Goal: Task Accomplishment & Management: Complete application form

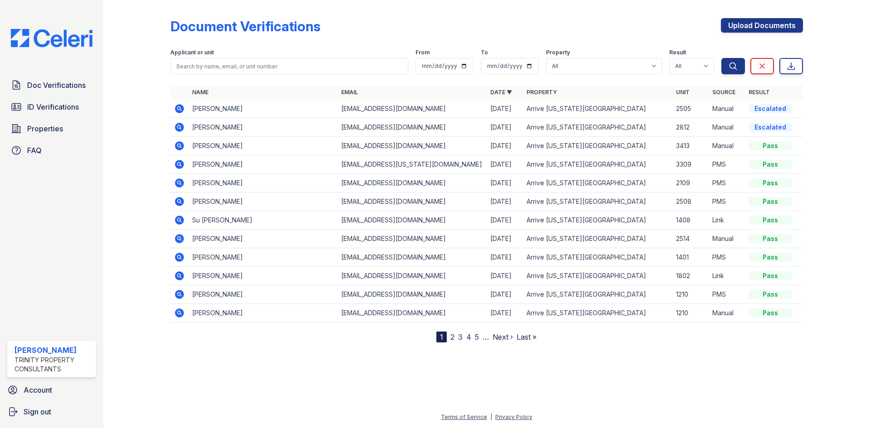
click at [363, 29] on div "Document Verifications Upload Documents" at bounding box center [486, 30] width 633 height 24
click at [59, 87] on span "Doc Verifications" at bounding box center [56, 85] width 58 height 11
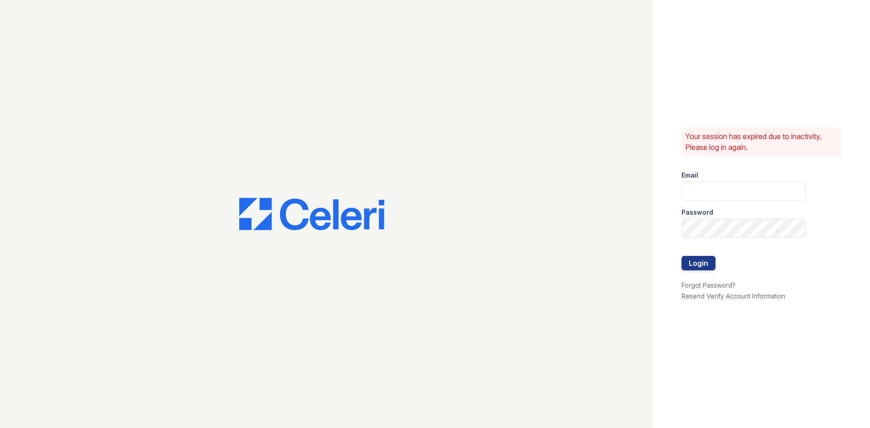
type input "[EMAIL_ADDRESS][DOMAIN_NAME]"
click at [703, 260] on button "Login" at bounding box center [699, 263] width 34 height 15
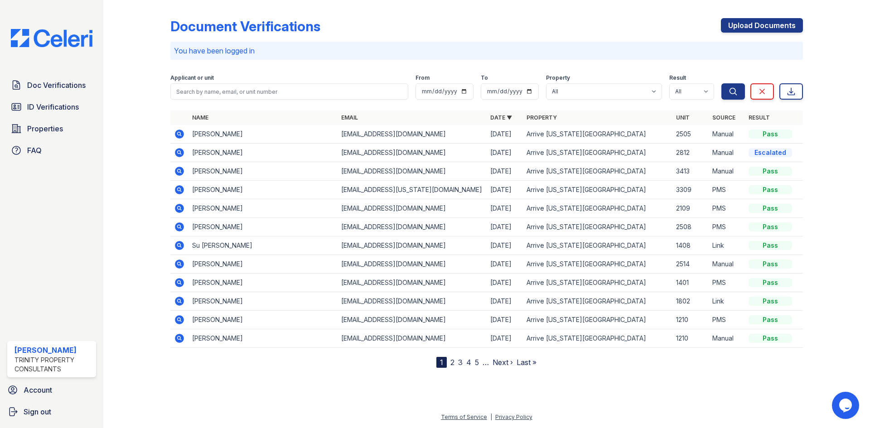
click at [182, 134] on icon at bounding box center [179, 134] width 9 height 9
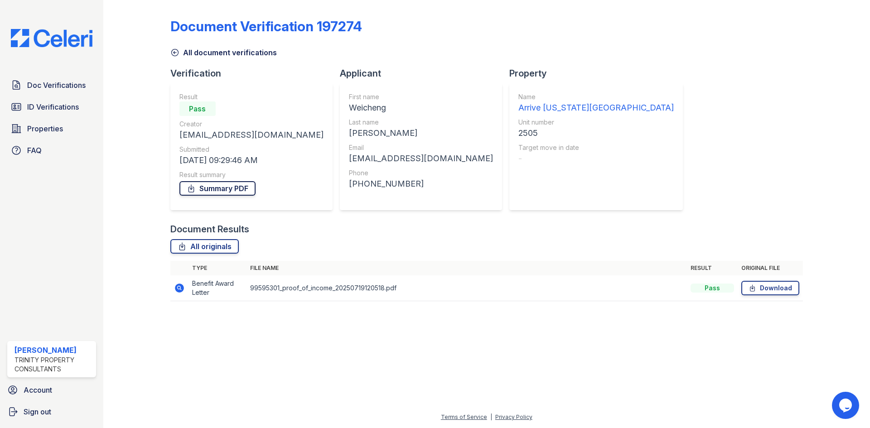
click at [218, 188] on link "Summary PDF" at bounding box center [218, 188] width 76 height 15
click at [49, 96] on div "Doc Verifications ID Verifications Properties FAQ" at bounding box center [52, 117] width 96 height 83
click at [51, 87] on span "Doc Verifications" at bounding box center [56, 85] width 58 height 11
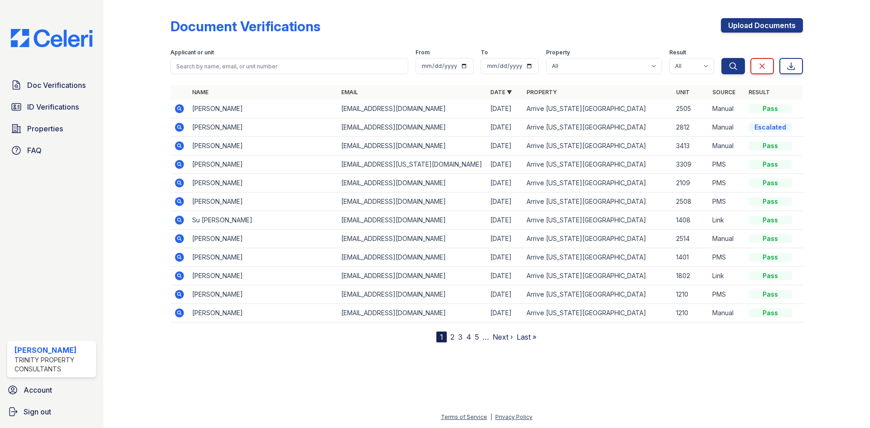
click at [72, 72] on div "Doc Verifications ID Verifications Properties FAQ Rycki Singleton Trinity Prope…" at bounding box center [51, 214] width 103 height 428
click at [63, 90] on span "Doc Verifications" at bounding box center [56, 85] width 58 height 11
click at [175, 129] on icon at bounding box center [179, 127] width 11 height 11
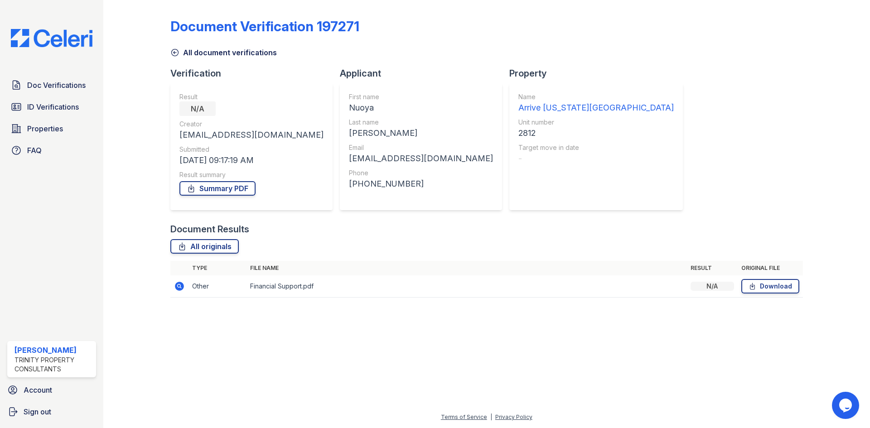
click at [183, 282] on icon at bounding box center [179, 286] width 11 height 11
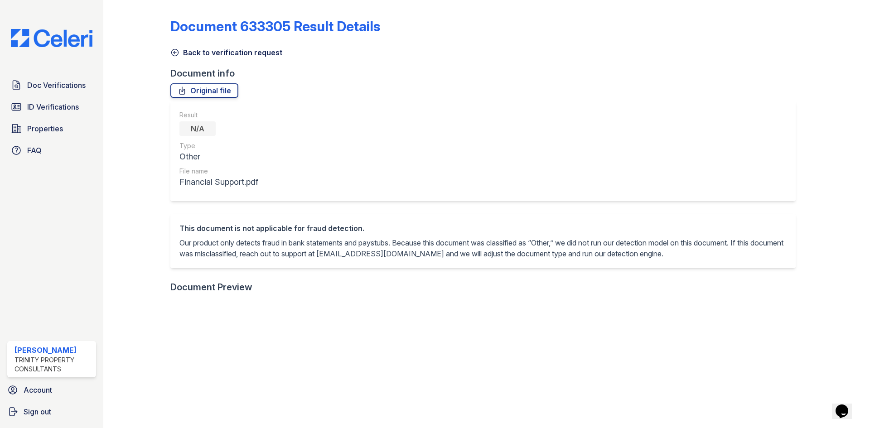
click at [79, 96] on div "Doc Verifications ID Verifications Properties FAQ" at bounding box center [52, 117] width 96 height 83
click at [68, 103] on span "ID Verifications" at bounding box center [53, 107] width 52 height 11
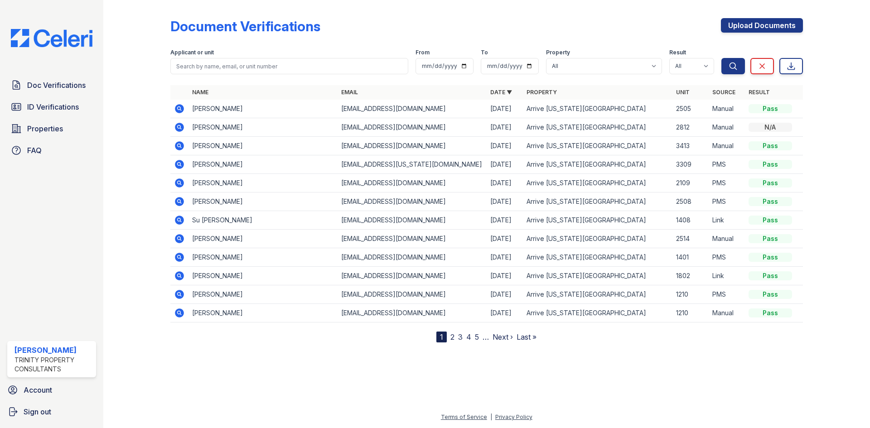
click at [179, 123] on icon at bounding box center [179, 127] width 9 height 9
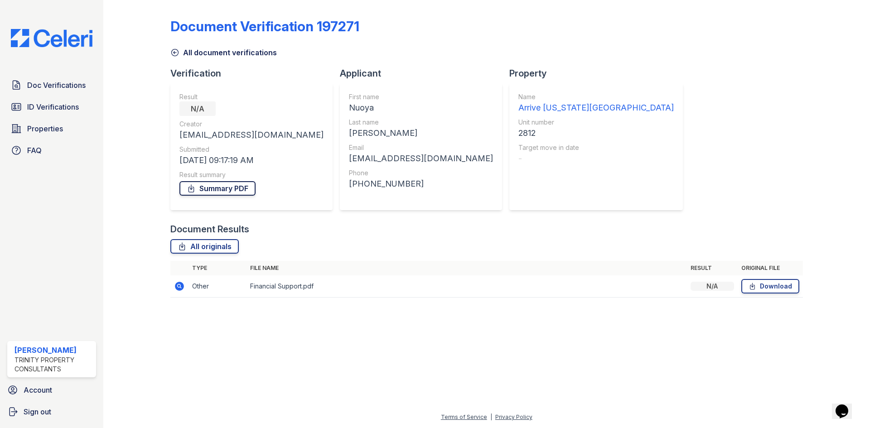
click at [204, 190] on link "Summary PDF" at bounding box center [218, 188] width 76 height 15
click at [92, 89] on link "Doc Verifications" at bounding box center [51, 85] width 89 height 18
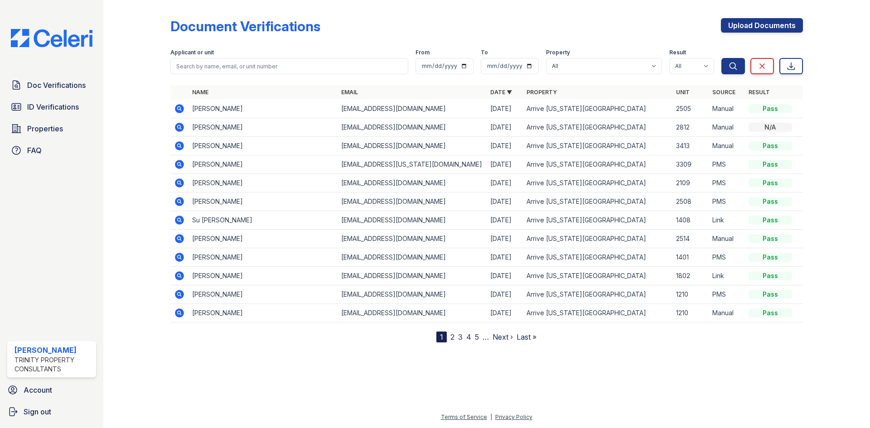
click at [754, 34] on div "Upload Documents" at bounding box center [762, 30] width 82 height 24
click at [746, 18] on link "Upload Documents" at bounding box center [762, 25] width 82 height 15
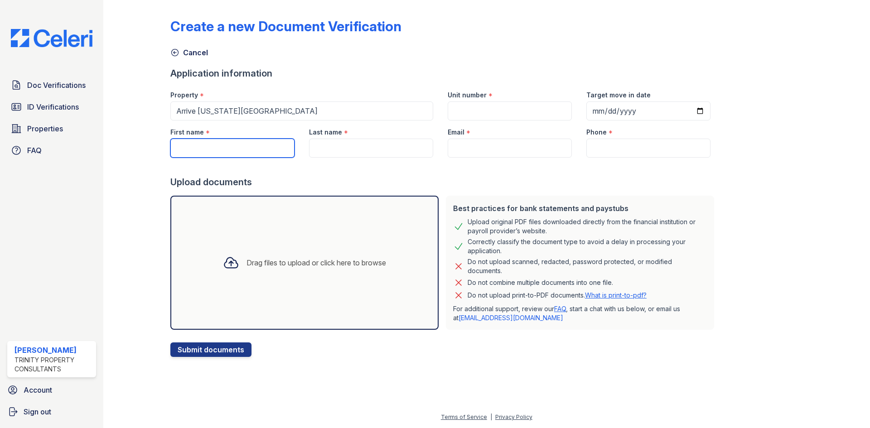
click at [214, 156] on input "First name" at bounding box center [232, 148] width 124 height 19
type input "Hua"
type input "S"
type input "Z"
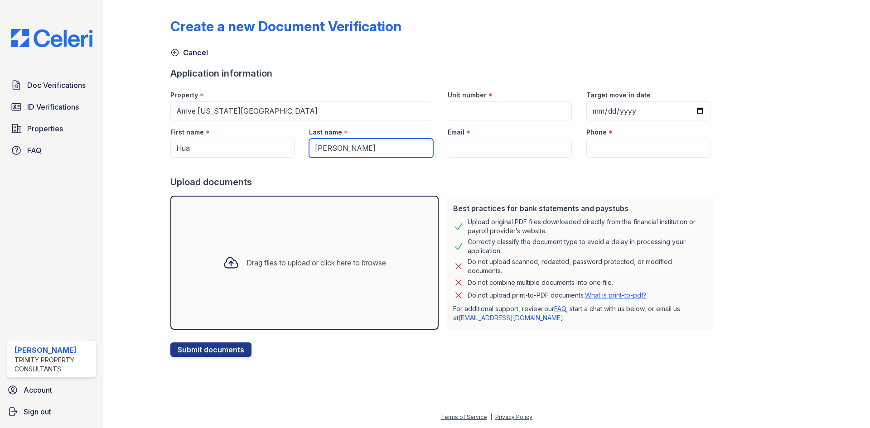
type input "[PERSON_NAME]"
type input "[EMAIL_ADDRESS][DOMAIN_NAME]"
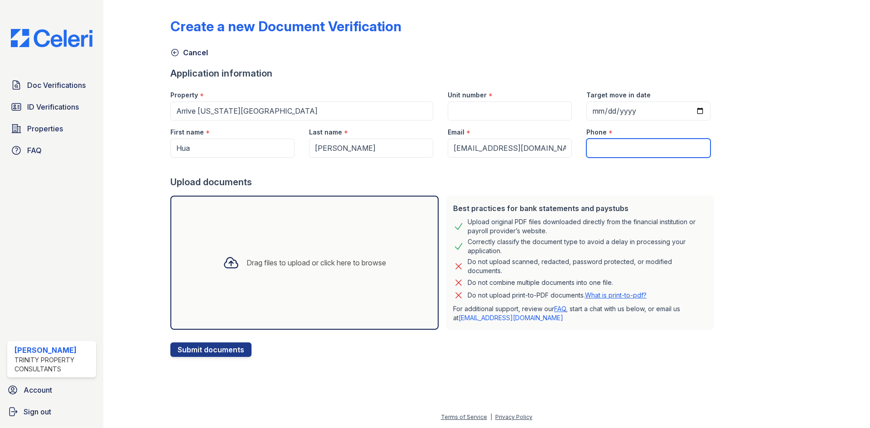
click at [601, 147] on input "Phone" at bounding box center [649, 148] width 124 height 19
type input "3122109816"
click at [512, 117] on input "Unit number" at bounding box center [510, 111] width 124 height 19
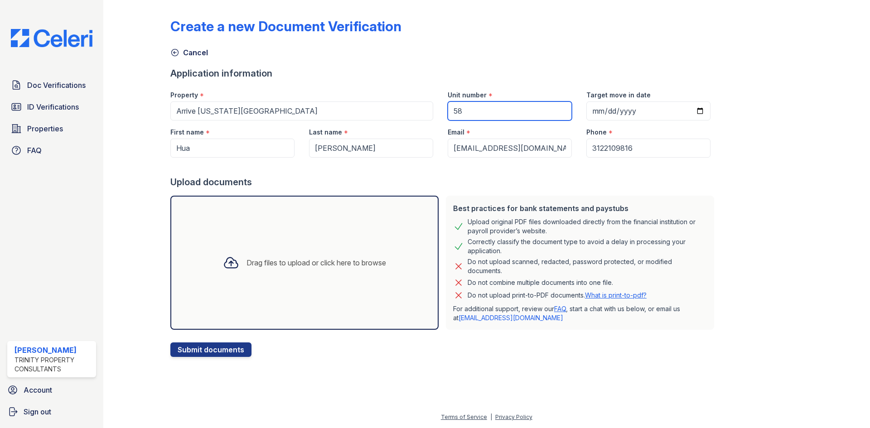
type input "5"
type input "2812"
click at [349, 273] on div "Drag files to upload or click here to browse" at bounding box center [305, 263] width 178 height 31
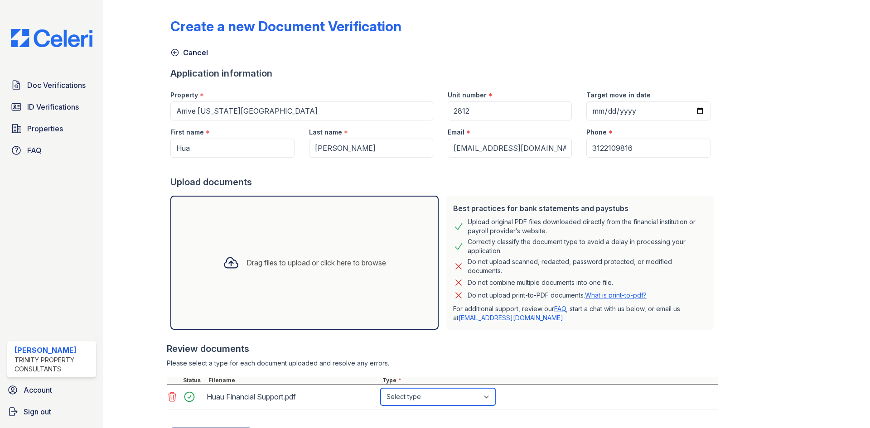
click at [406, 399] on select "Select type Paystub Bank Statement Offer Letter Tax Documents Benefit Award Let…" at bounding box center [438, 397] width 115 height 17
select select "benefit_award_letter"
click at [381, 389] on select "Select type Paystub Bank Statement Offer Letter Tax Documents Benefit Award Let…" at bounding box center [438, 397] width 115 height 17
click at [398, 397] on select "Select type Paystub Bank Statement Offer Letter Tax Documents Benefit Award Let…" at bounding box center [438, 397] width 115 height 17
click at [348, 345] on div "Review documents" at bounding box center [442, 349] width 551 height 13
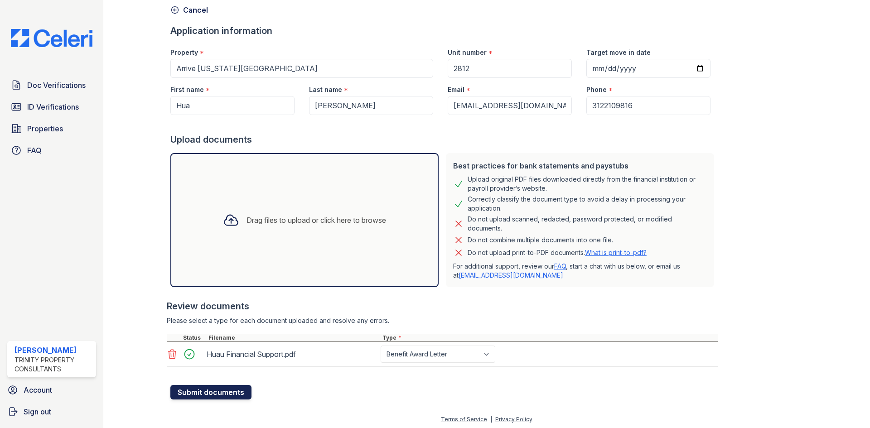
scroll to position [45, 0]
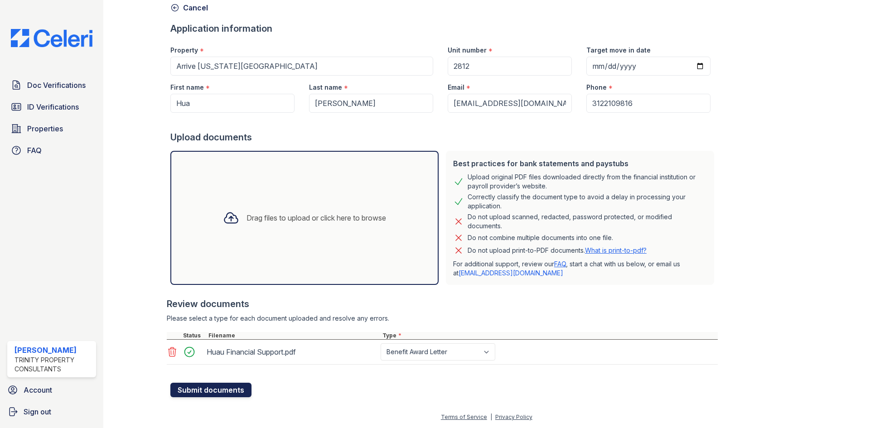
click at [199, 397] on button "Submit documents" at bounding box center [210, 390] width 81 height 15
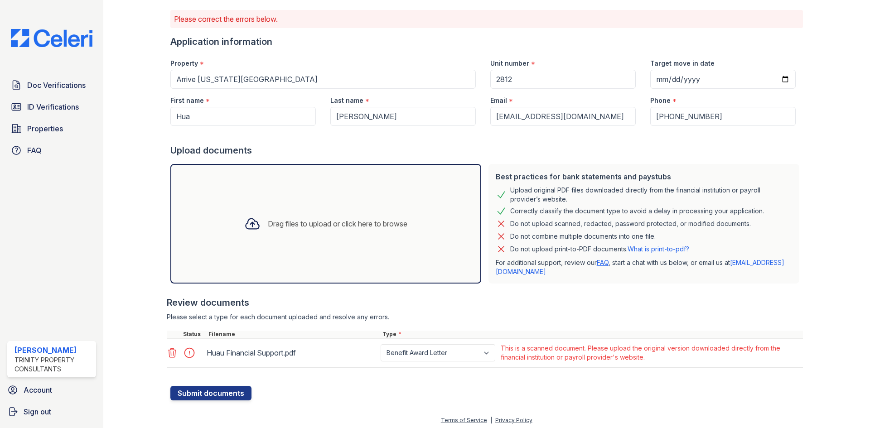
scroll to position [60, 0]
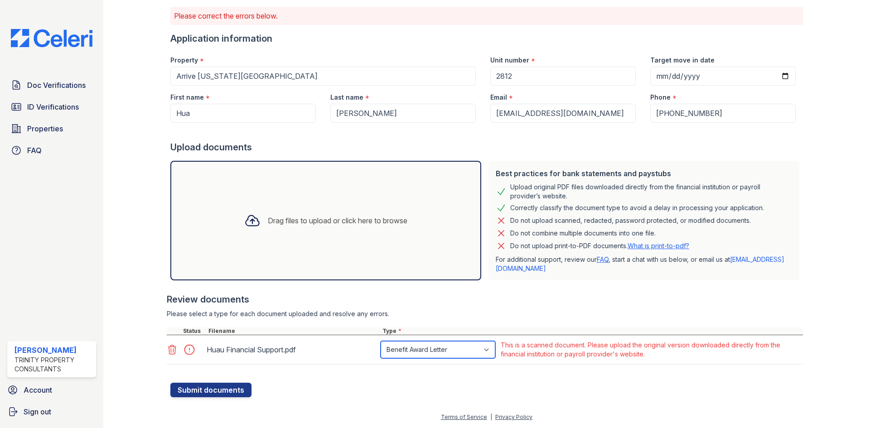
click at [424, 350] on select "Paystub Bank Statement Offer Letter Tax Documents Benefit Award Letter Investme…" at bounding box center [438, 349] width 115 height 17
click at [427, 361] on div "Huau Financial Support.pdf Paystub Bank Statement Offer Letter Tax Documents Be…" at bounding box center [485, 349] width 637 height 29
click at [428, 353] on select "Paystub Bank Statement Offer Letter Tax Documents Benefit Award Letter Investme…" at bounding box center [438, 349] width 115 height 17
select select "other"
click at [381, 341] on select "Paystub Bank Statement Offer Letter Tax Documents Benefit Award Letter Investme…" at bounding box center [438, 349] width 115 height 17
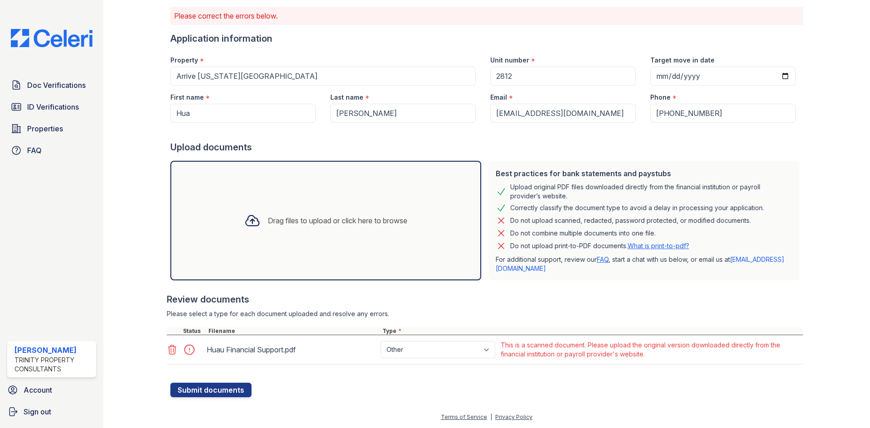
click at [248, 379] on div at bounding box center [486, 378] width 633 height 9
click at [231, 394] on button "Submit documents" at bounding box center [210, 390] width 81 height 15
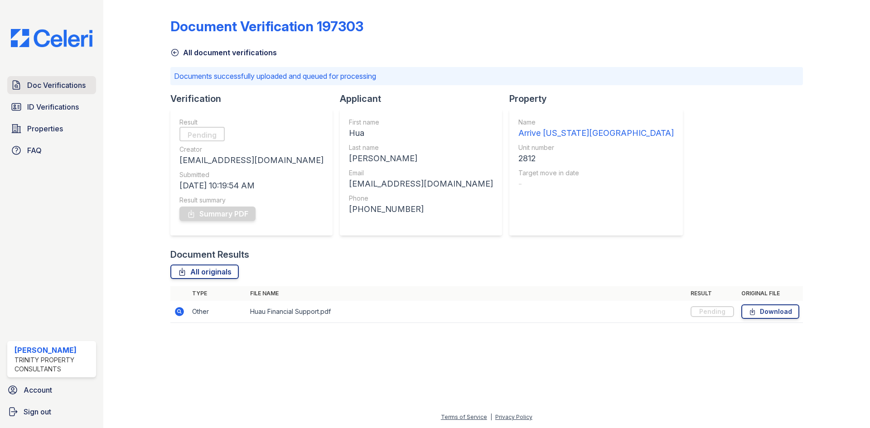
click at [45, 88] on span "Doc Verifications" at bounding box center [56, 85] width 58 height 11
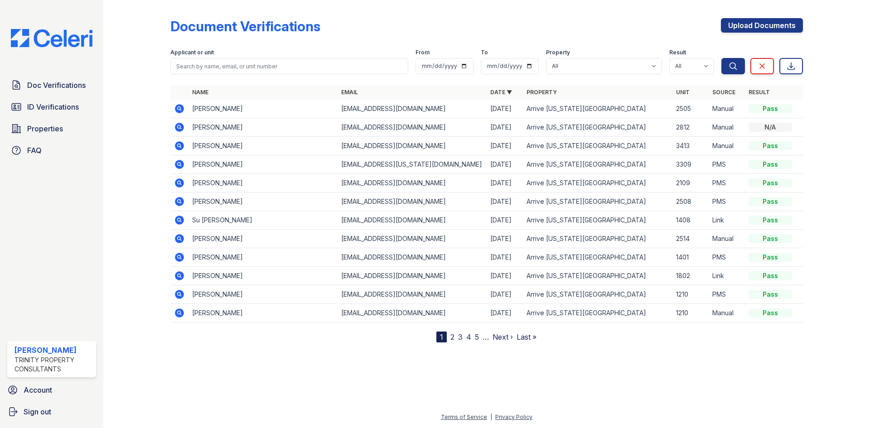
click at [68, 116] on link "ID Verifications" at bounding box center [51, 107] width 89 height 18
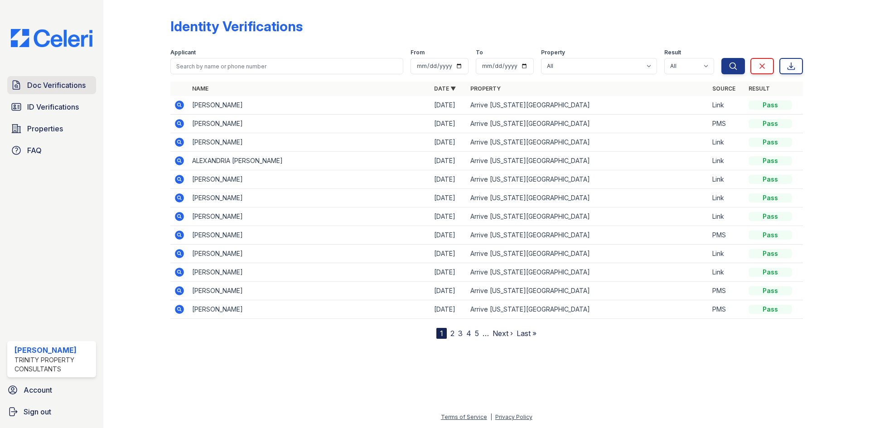
click at [59, 77] on link "Doc Verifications" at bounding box center [51, 85] width 89 height 18
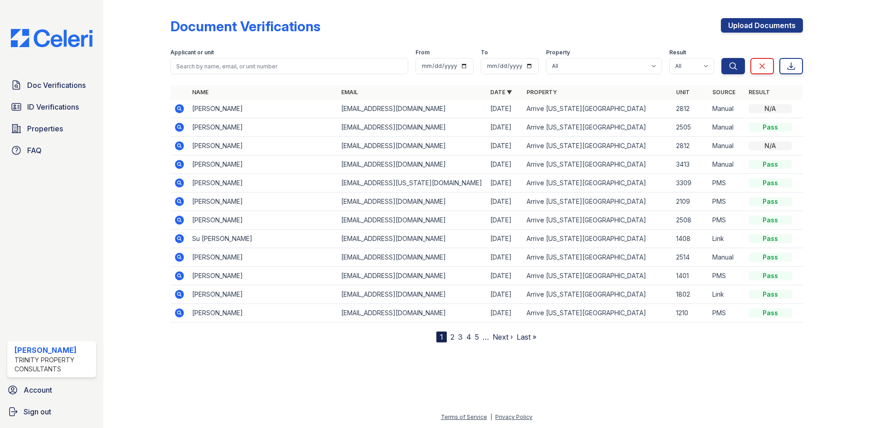
click at [656, 416] on div "Terms of Service | Privacy Policy" at bounding box center [487, 420] width 738 height 16
click at [60, 82] on span "Doc Verifications" at bounding box center [56, 85] width 58 height 11
click at [166, 110] on div at bounding box center [144, 173] width 53 height 339
click at [178, 107] on icon at bounding box center [179, 108] width 9 height 9
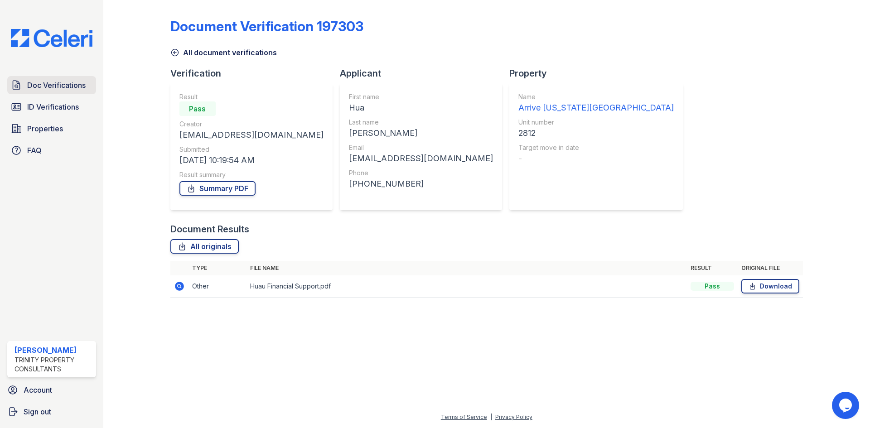
click at [64, 89] on span "Doc Verifications" at bounding box center [56, 85] width 58 height 11
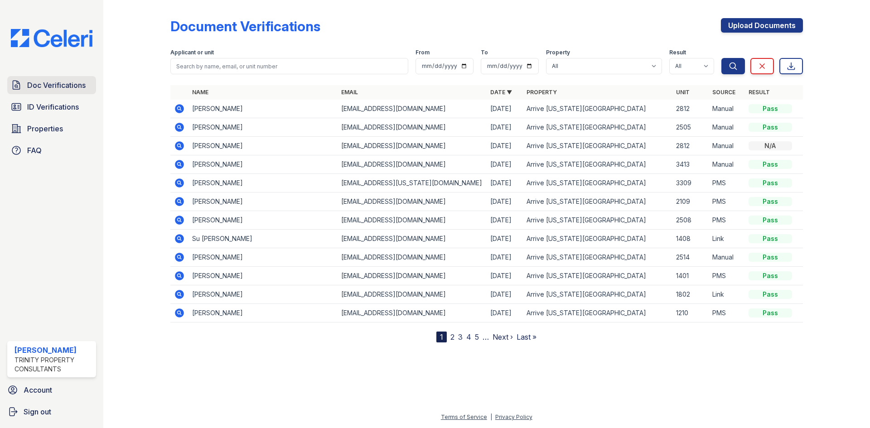
click at [52, 82] on span "Doc Verifications" at bounding box center [56, 85] width 58 height 11
click at [57, 90] on span "Doc Verifications" at bounding box center [56, 85] width 58 height 11
click at [54, 107] on span "ID Verifications" at bounding box center [53, 107] width 52 height 11
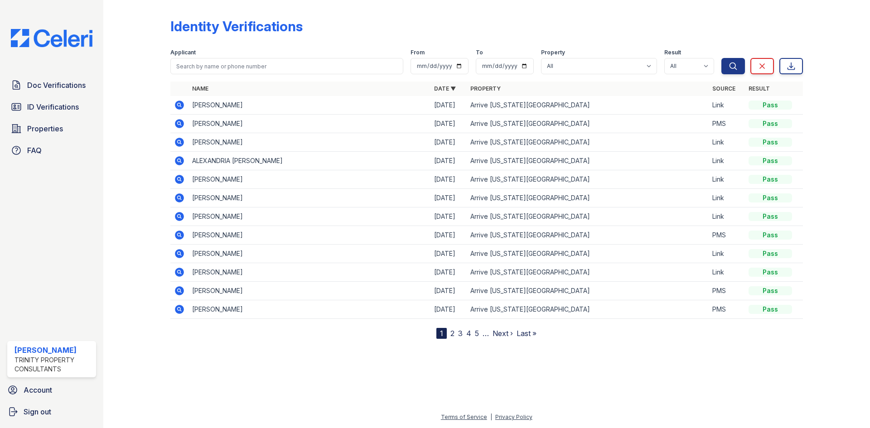
click at [60, 83] on span "Doc Verifications" at bounding box center [56, 85] width 58 height 11
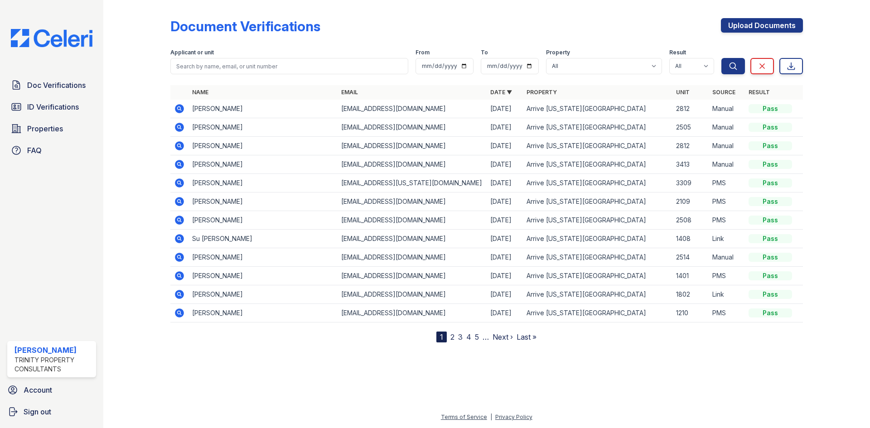
click at [176, 111] on icon at bounding box center [179, 108] width 9 height 9
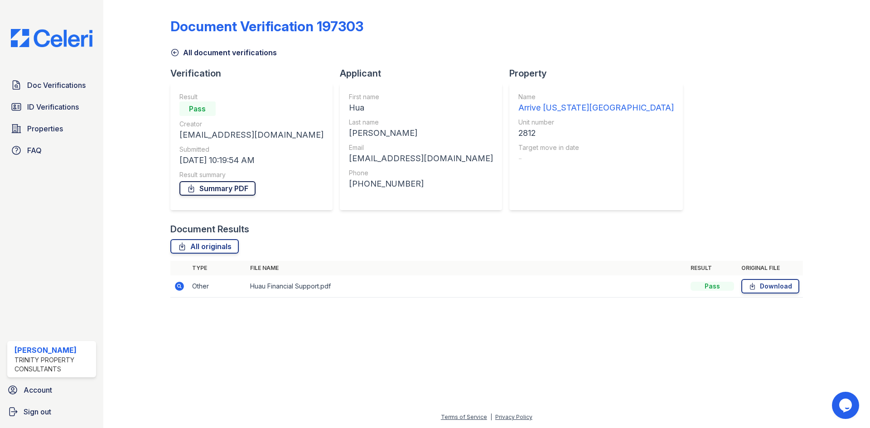
click at [219, 190] on link "Summary PDF" at bounding box center [218, 188] width 76 height 15
click at [173, 53] on icon at bounding box center [174, 52] width 9 height 9
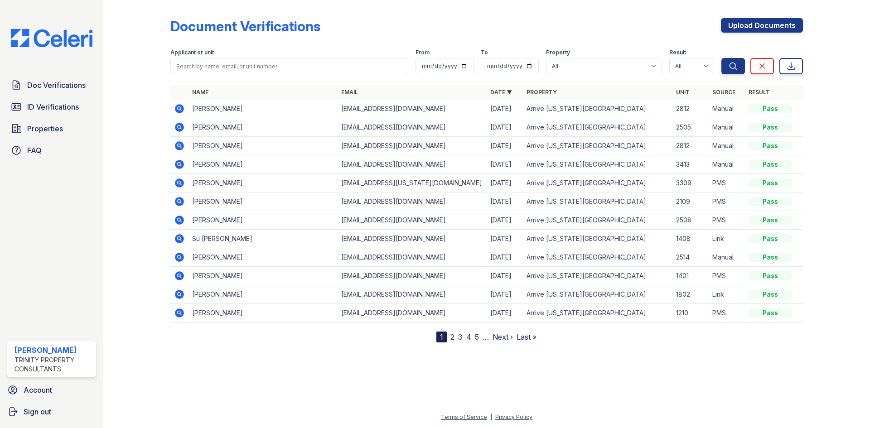
click at [183, 147] on icon at bounding box center [179, 145] width 9 height 9
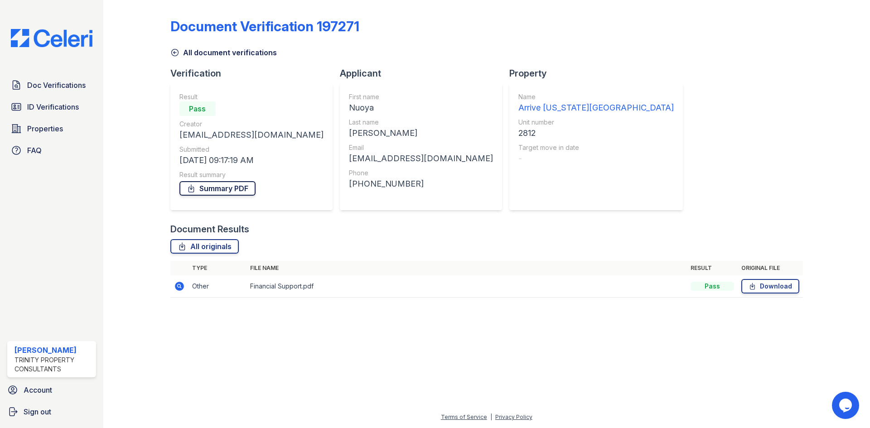
click at [219, 186] on link "Summary PDF" at bounding box center [218, 188] width 76 height 15
